Goal: Check status

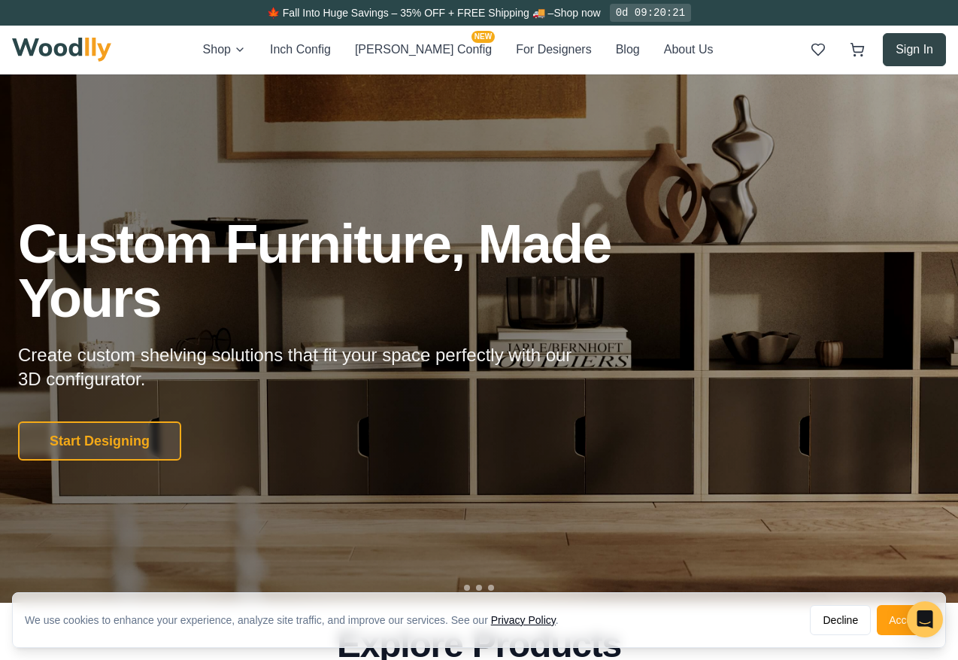
click at [919, 38] on button "Sign In" at bounding box center [914, 49] width 63 height 33
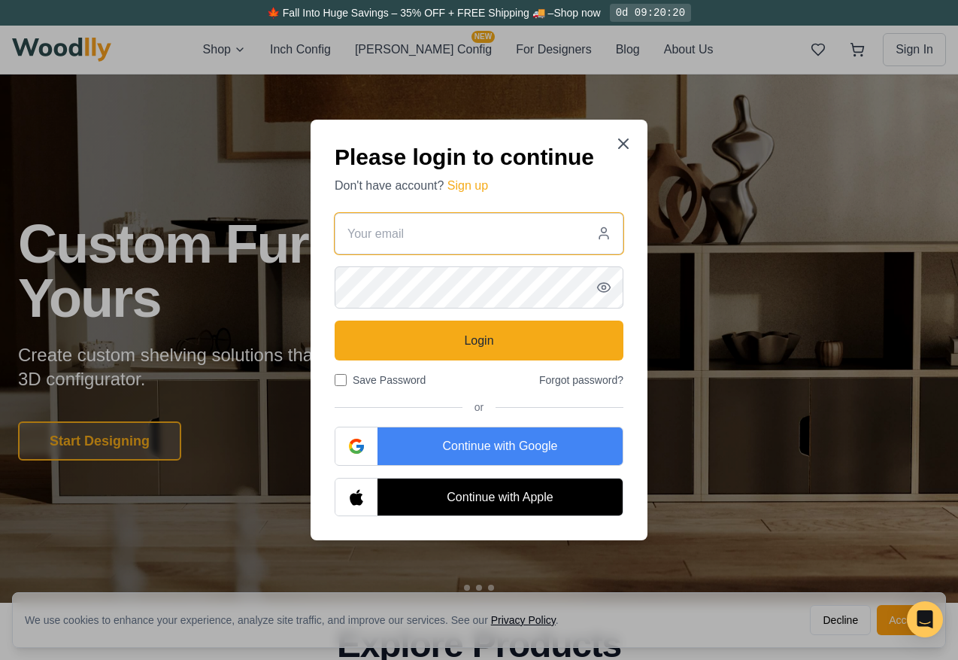
click at [440, 228] on input "email" at bounding box center [479, 234] width 289 height 42
click at [454, 454] on div "Continue with Google" at bounding box center [500, 446] width 245 height 38
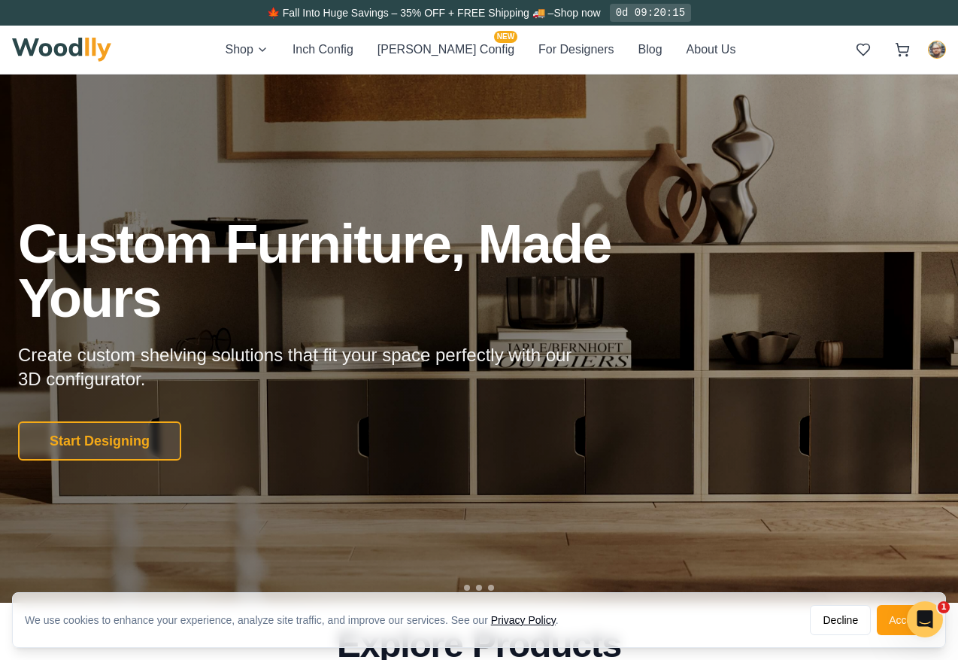
click at [932, 62] on div at bounding box center [898, 49] width 96 height 27
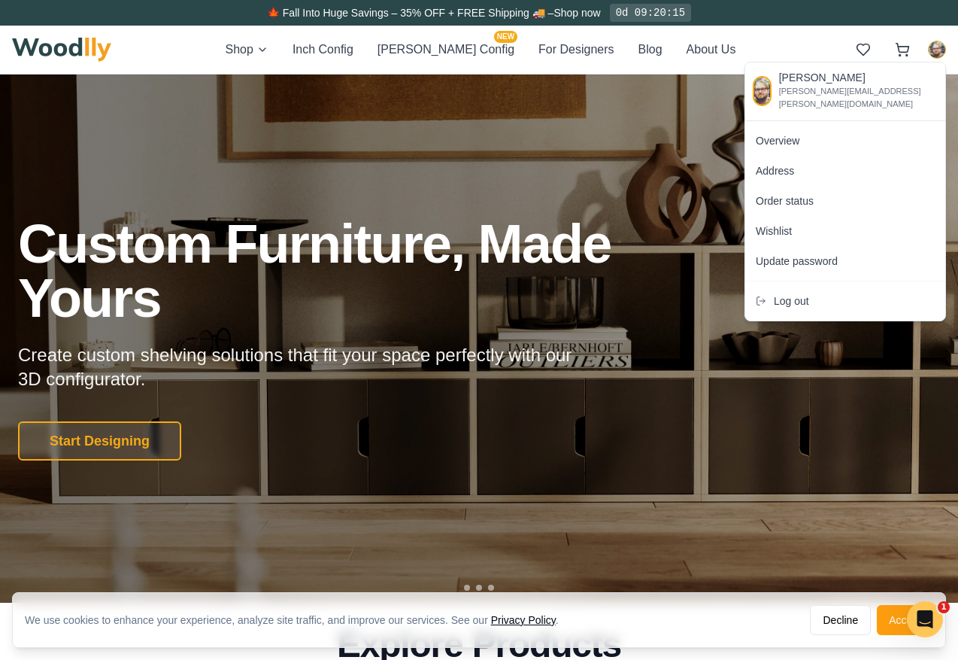
click at [801, 135] on div "Overview" at bounding box center [845, 141] width 200 height 30
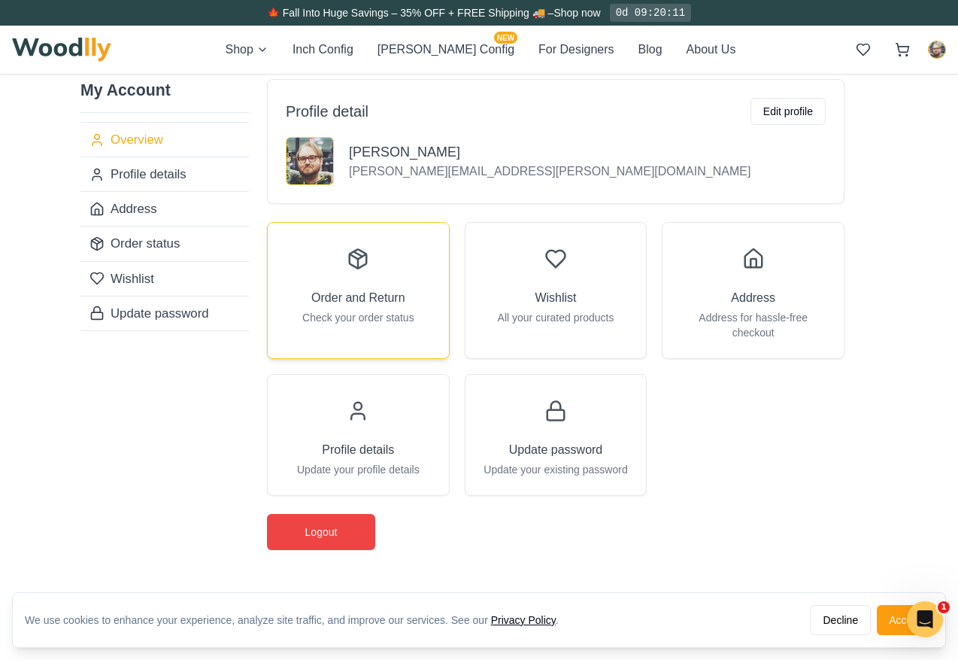
click at [343, 281] on div "Order and Return Check your order status" at bounding box center [358, 283] width 181 height 120
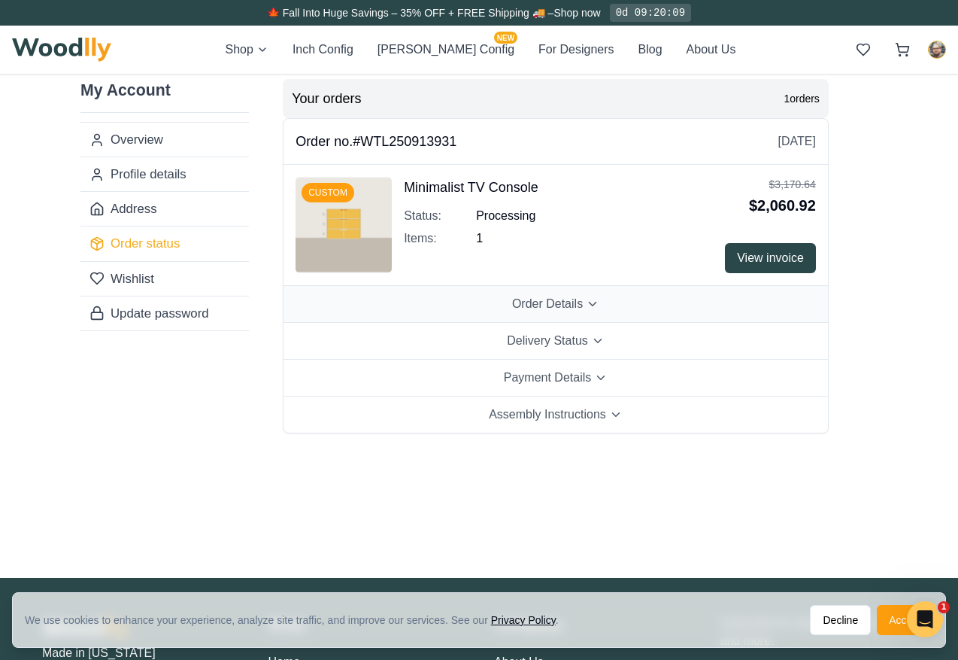
click at [538, 302] on span "Order Details" at bounding box center [547, 304] width 71 height 18
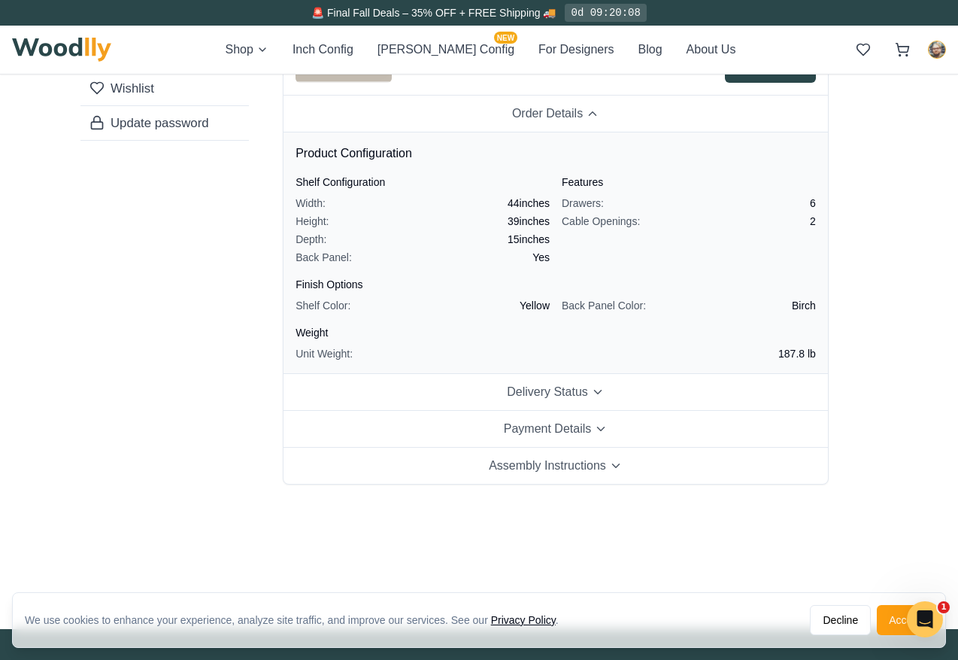
scroll to position [191, 0]
click at [542, 386] on span "Delivery Status" at bounding box center [547, 391] width 81 height 18
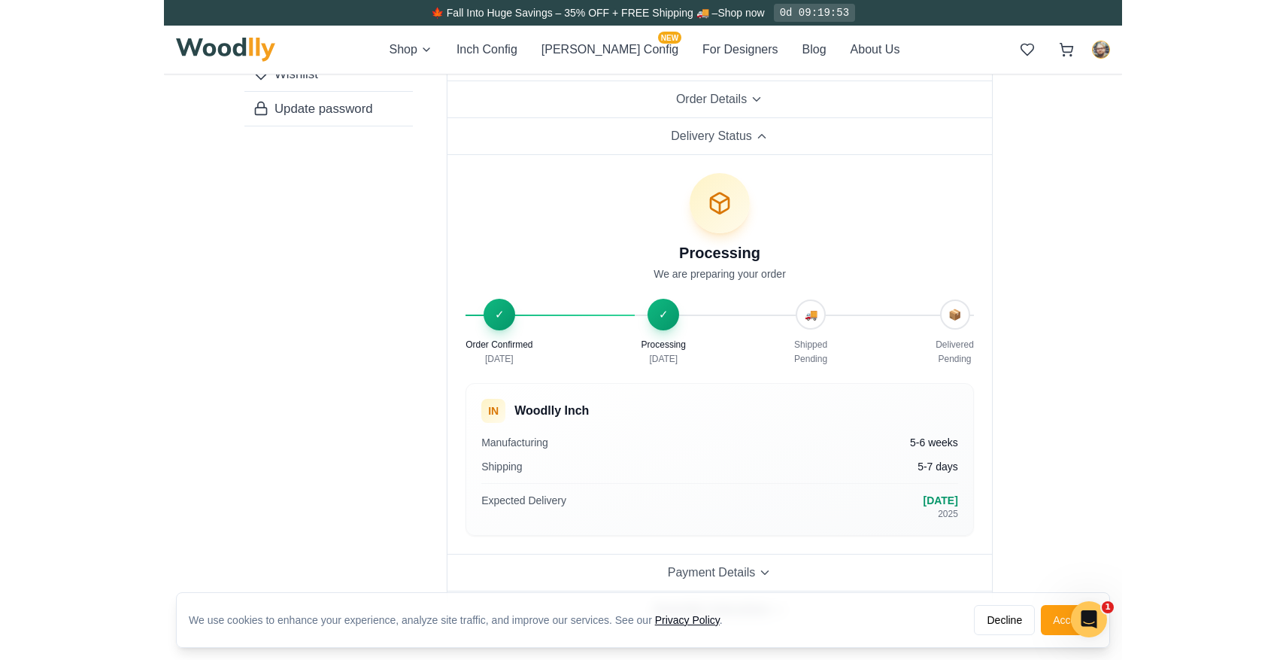
scroll to position [0, 0]
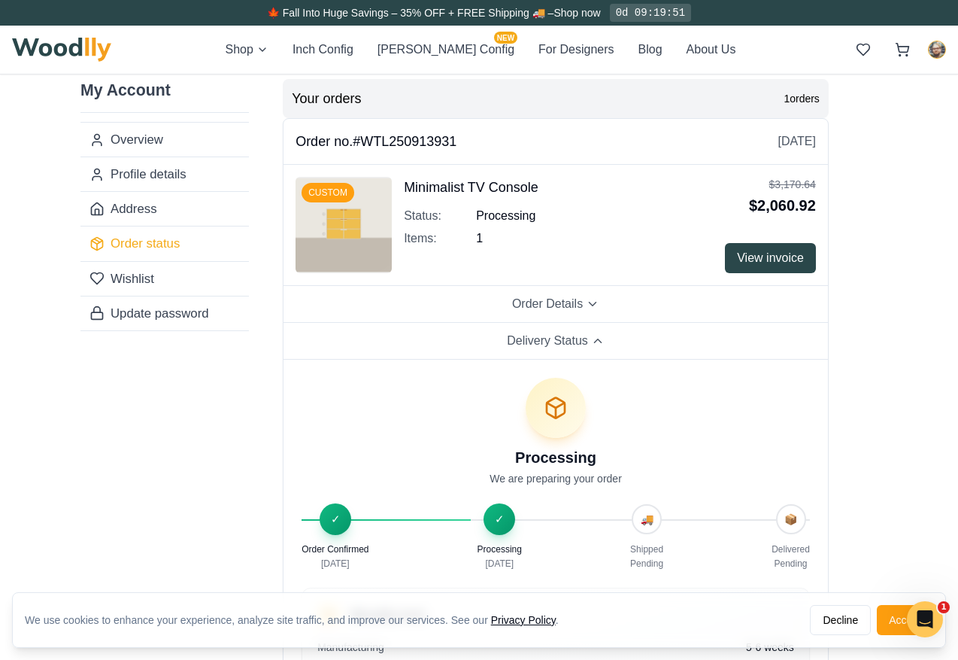
click at [347, 225] on img at bounding box center [344, 225] width 96 height 96
click at [450, 189] on h4 "Minimalist TV Console" at bounding box center [471, 187] width 135 height 21
